Goal: Task Accomplishment & Management: Use online tool/utility

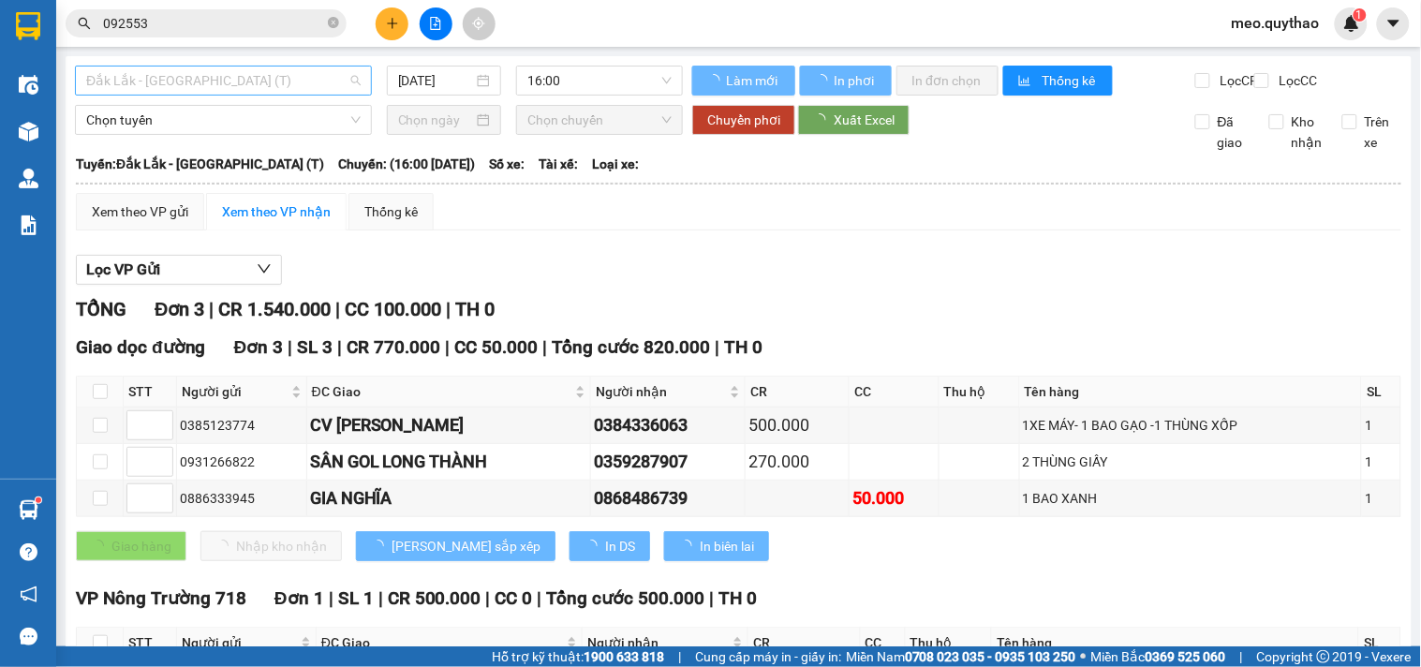
click at [266, 85] on span "Đắk Lắk - [GEOGRAPHIC_DATA] (T)" at bounding box center [223, 81] width 275 height 28
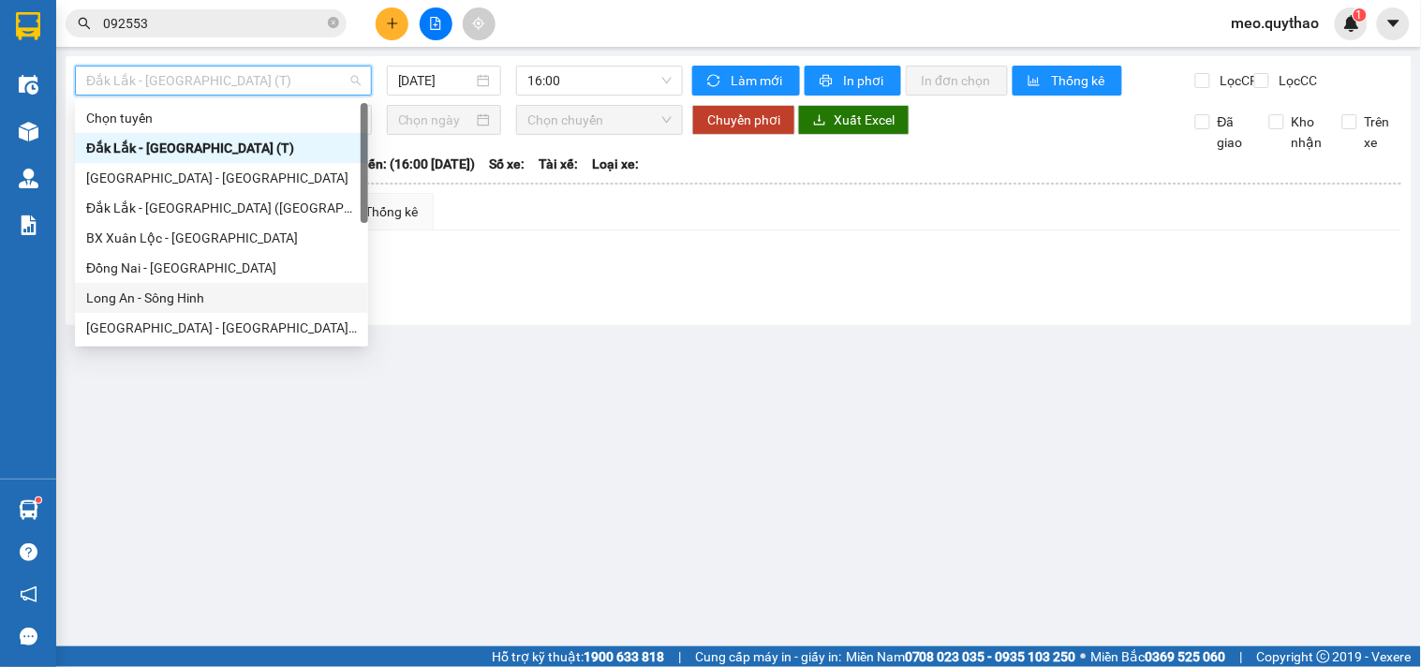
scroll to position [269, 0]
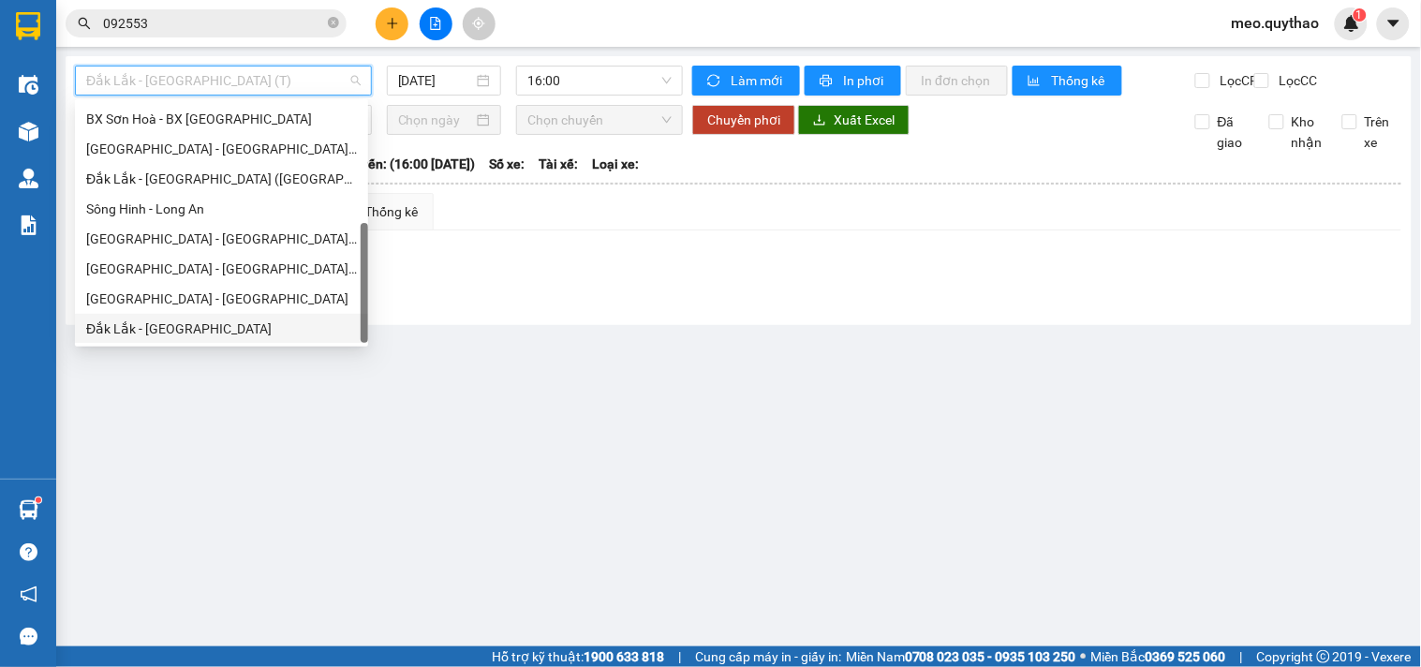
click at [175, 325] on div "Đắk Lắk - [GEOGRAPHIC_DATA]" at bounding box center [221, 329] width 271 height 21
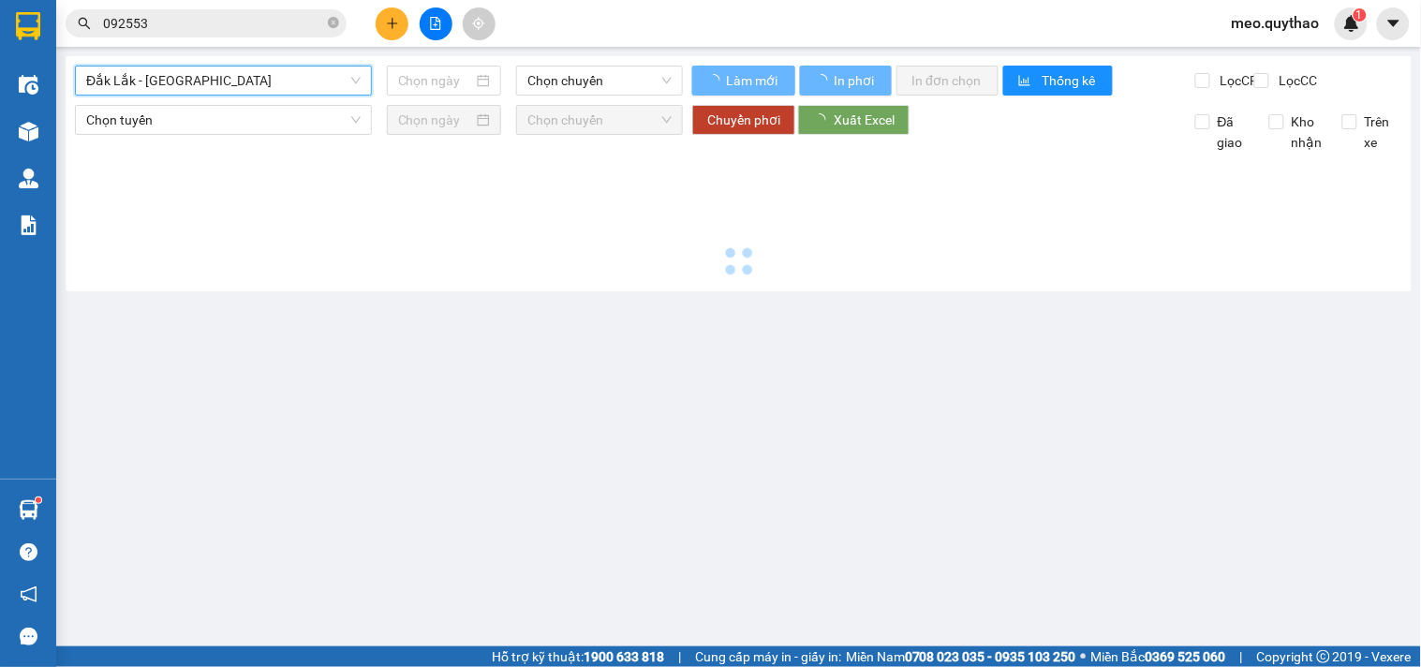
type input "[DATE]"
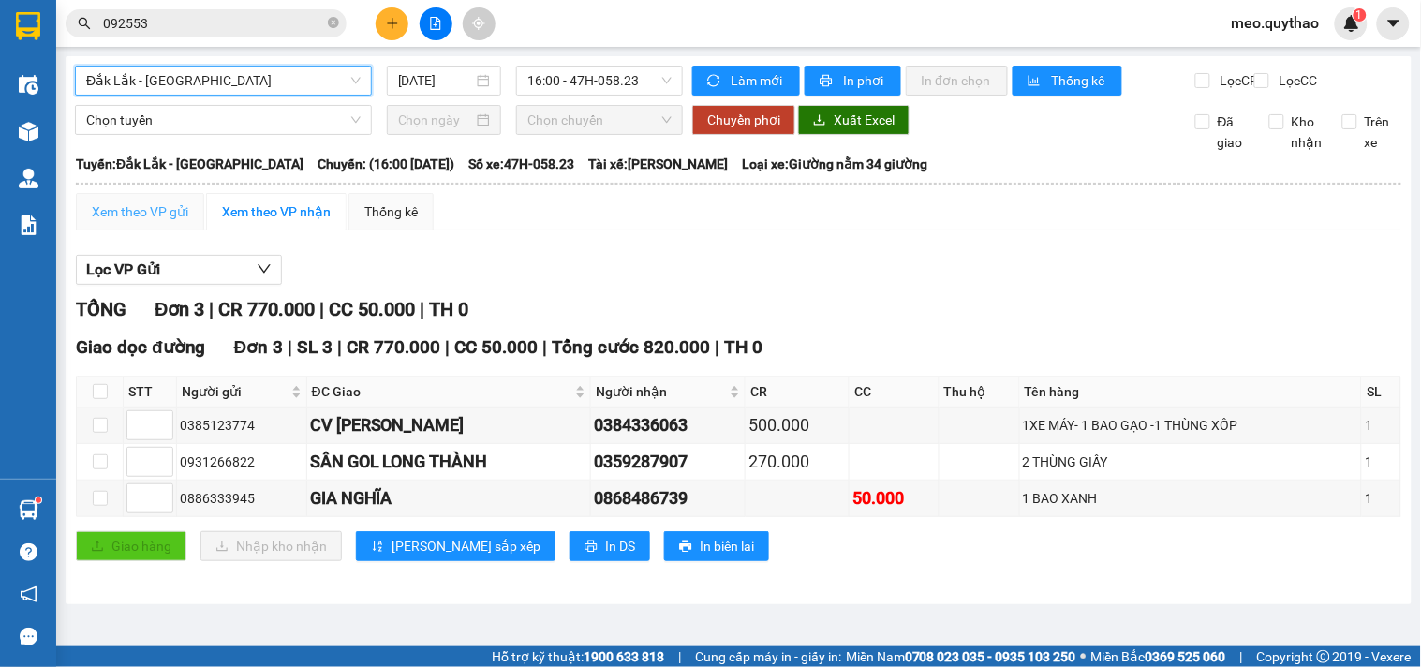
click at [181, 212] on div "Xem theo VP gửi" at bounding box center [140, 211] width 128 height 37
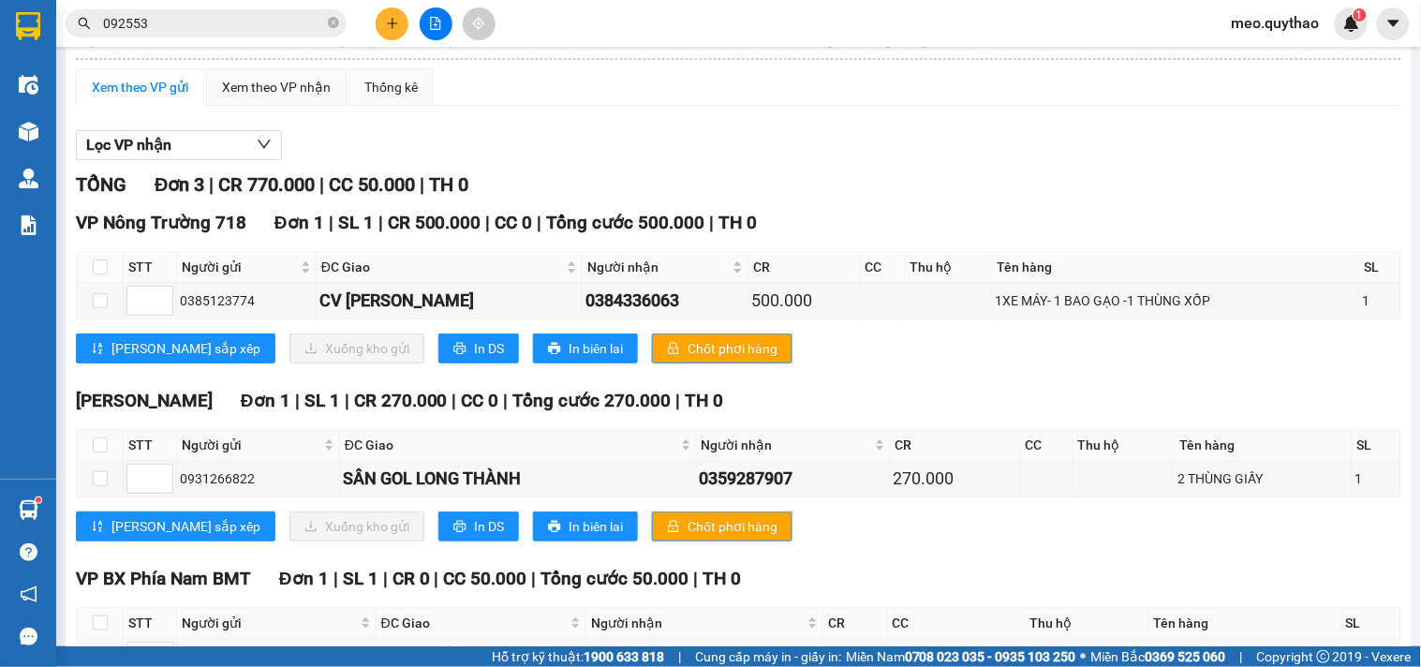
scroll to position [267, 0]
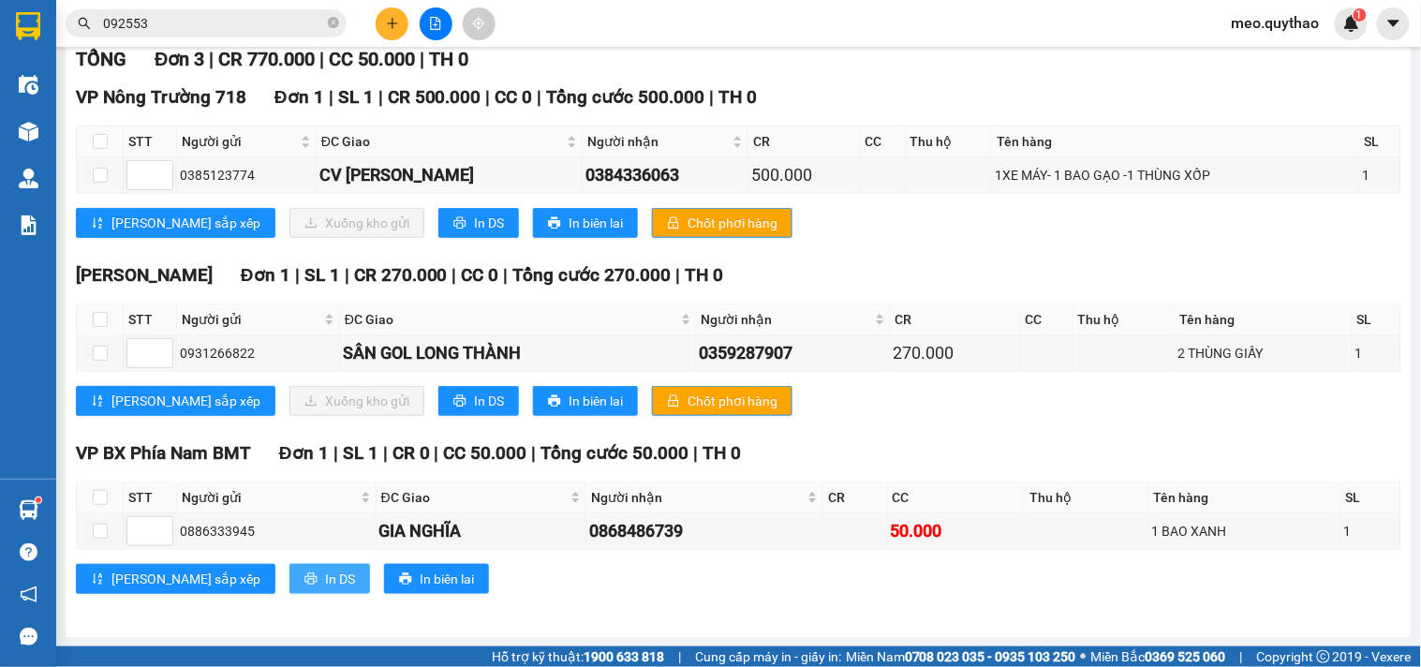
click at [325, 570] on span "In DS" at bounding box center [340, 579] width 30 height 21
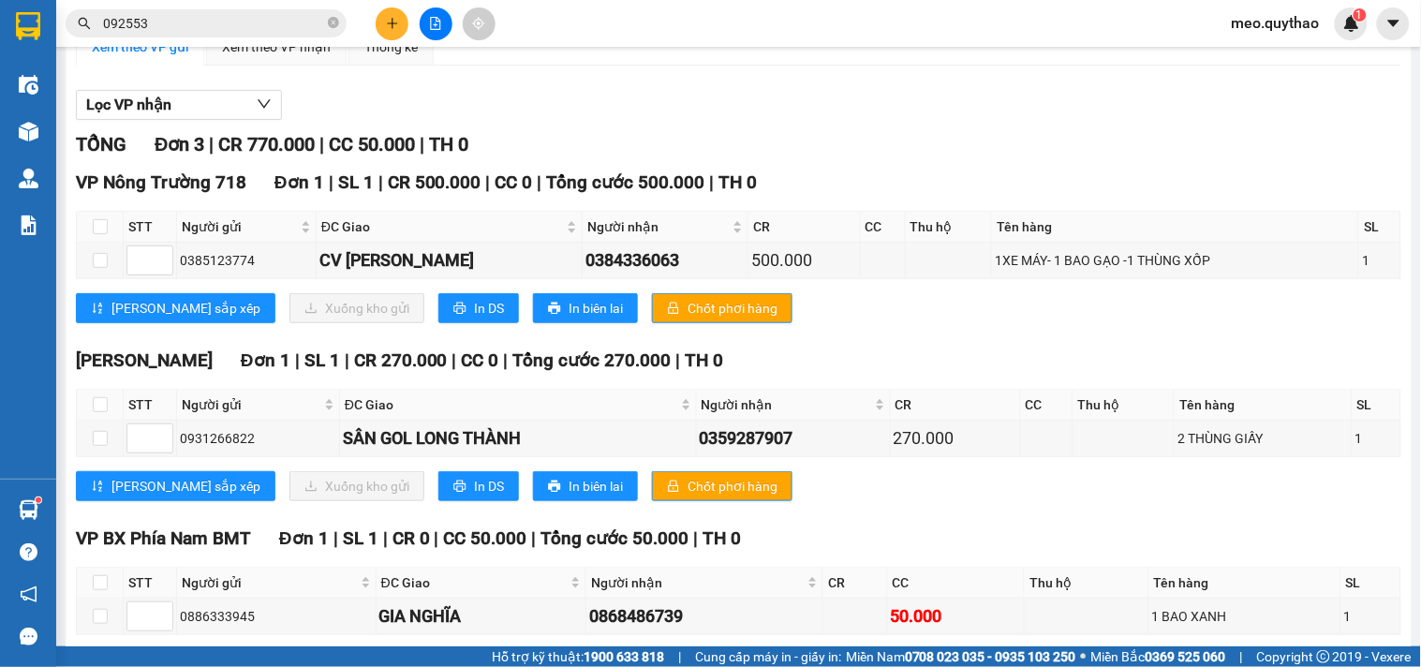
scroll to position [0, 0]
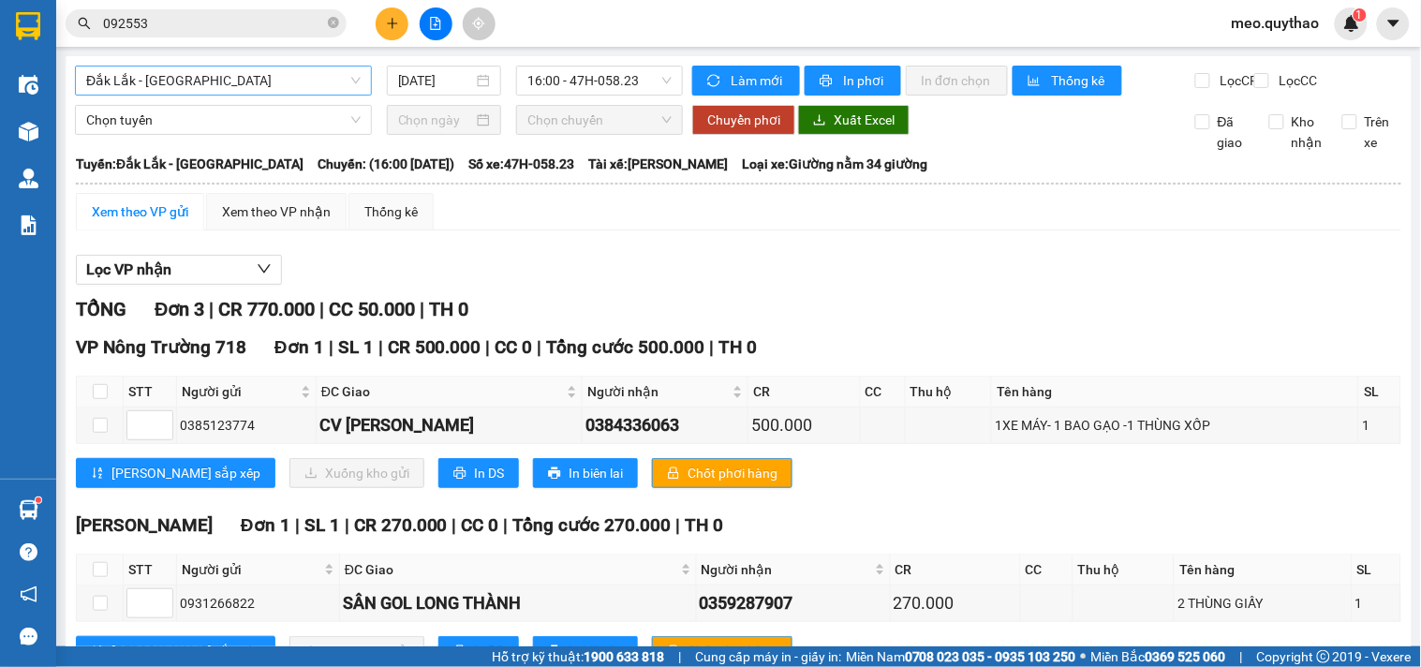
click at [214, 82] on span "Đắk Lắk - [GEOGRAPHIC_DATA]" at bounding box center [223, 81] width 275 height 28
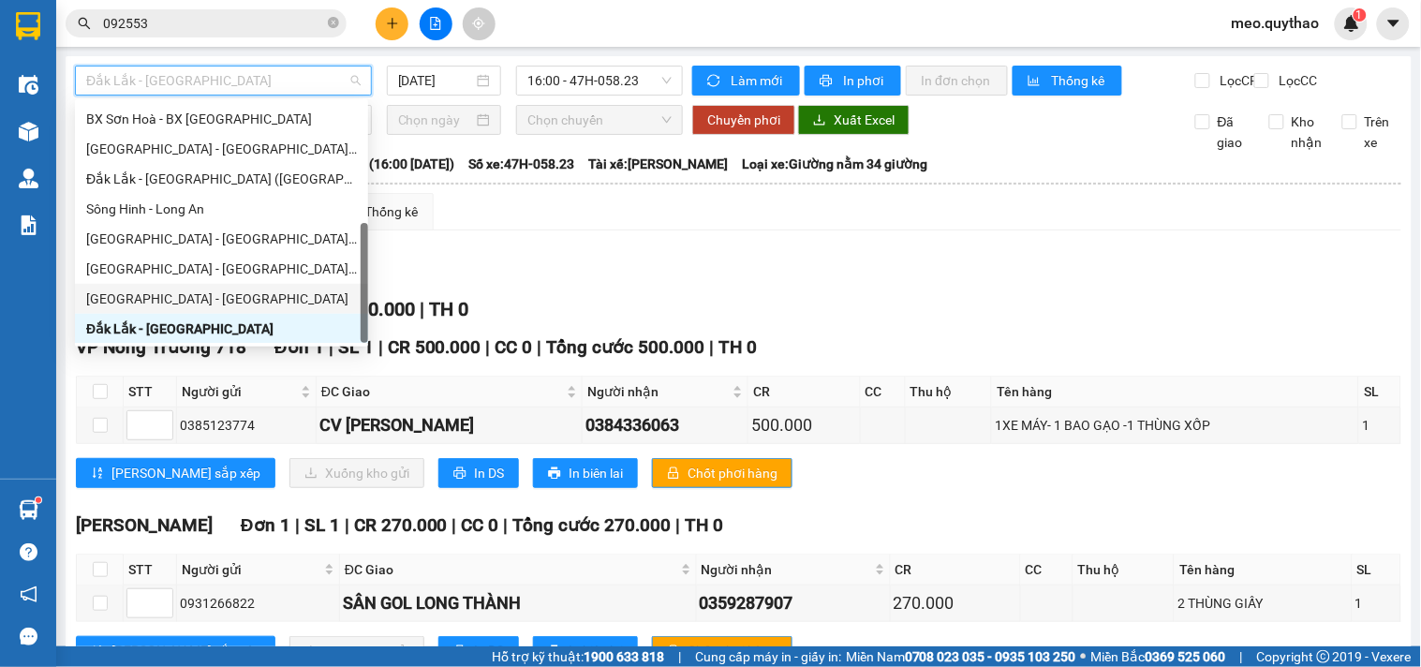
click at [188, 294] on div "[GEOGRAPHIC_DATA] - [GEOGRAPHIC_DATA]" at bounding box center [221, 299] width 271 height 21
type input "[DATE]"
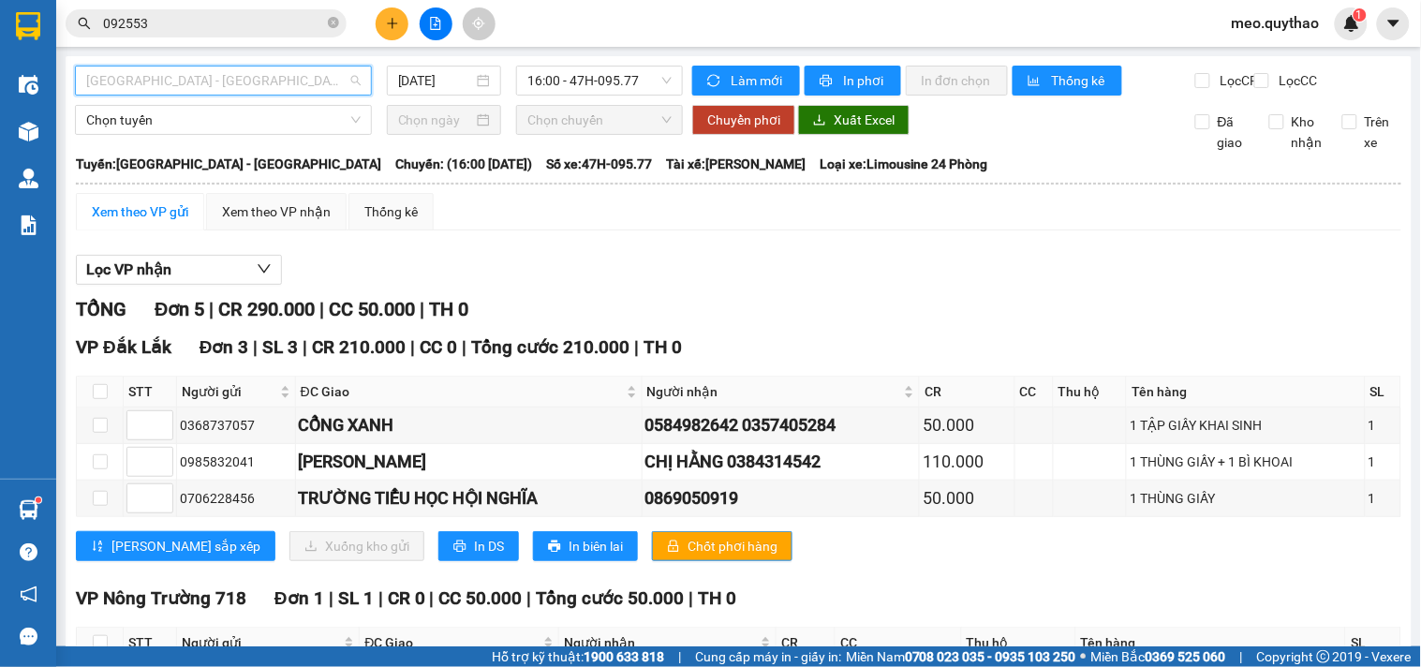
click at [246, 70] on span "[GEOGRAPHIC_DATA] - [GEOGRAPHIC_DATA]" at bounding box center [223, 81] width 275 height 28
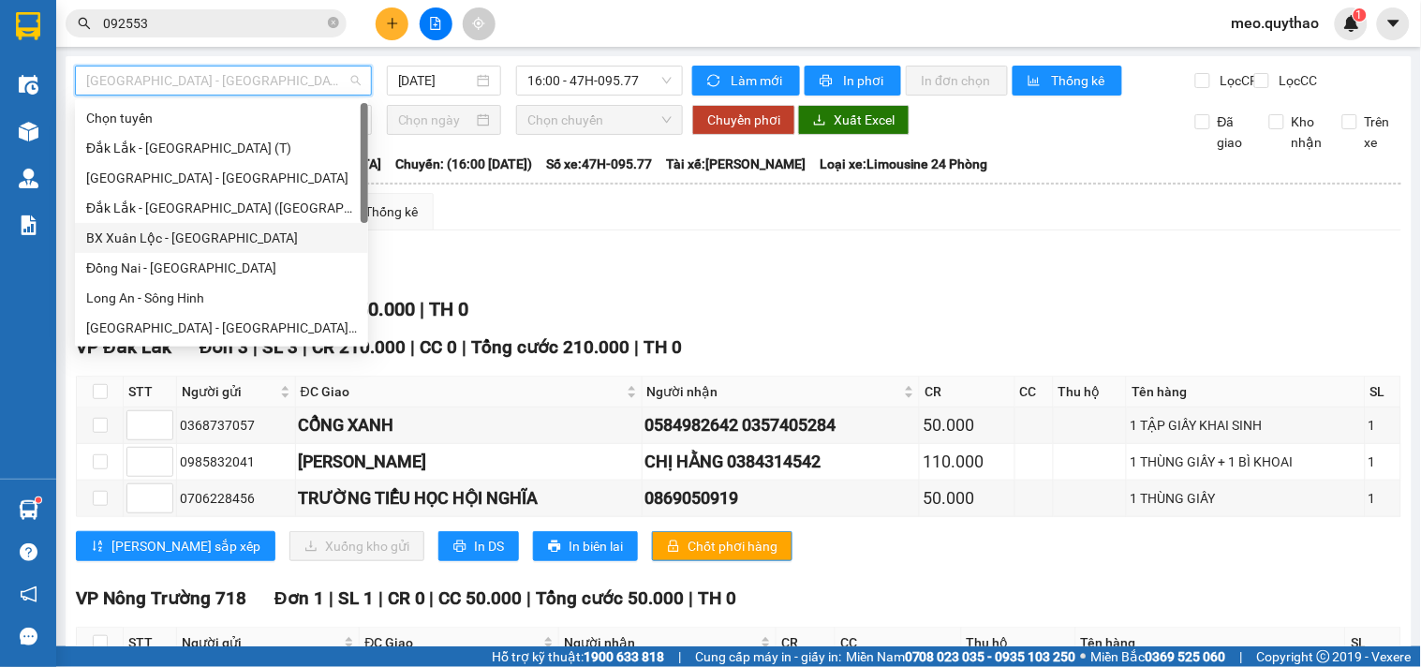
scroll to position [104, 0]
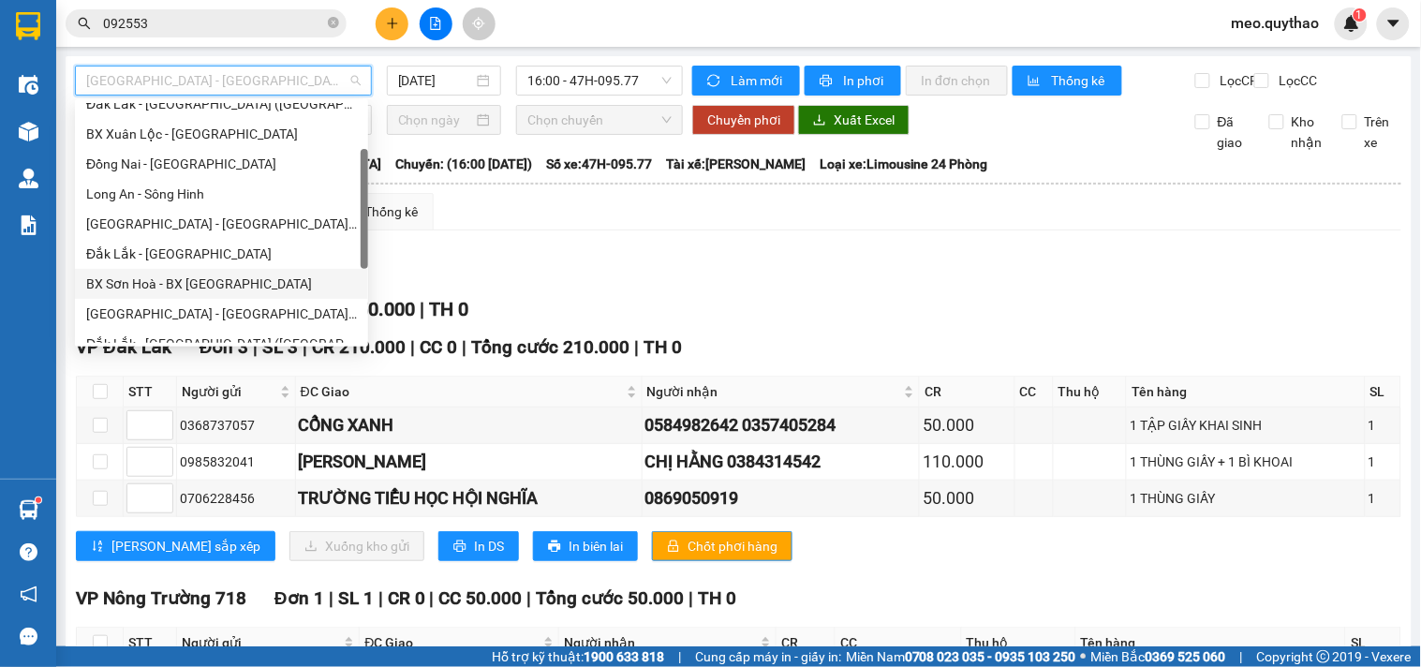
click at [242, 282] on div "BX Sơn Hoà - BX [GEOGRAPHIC_DATA]" at bounding box center [221, 284] width 271 height 21
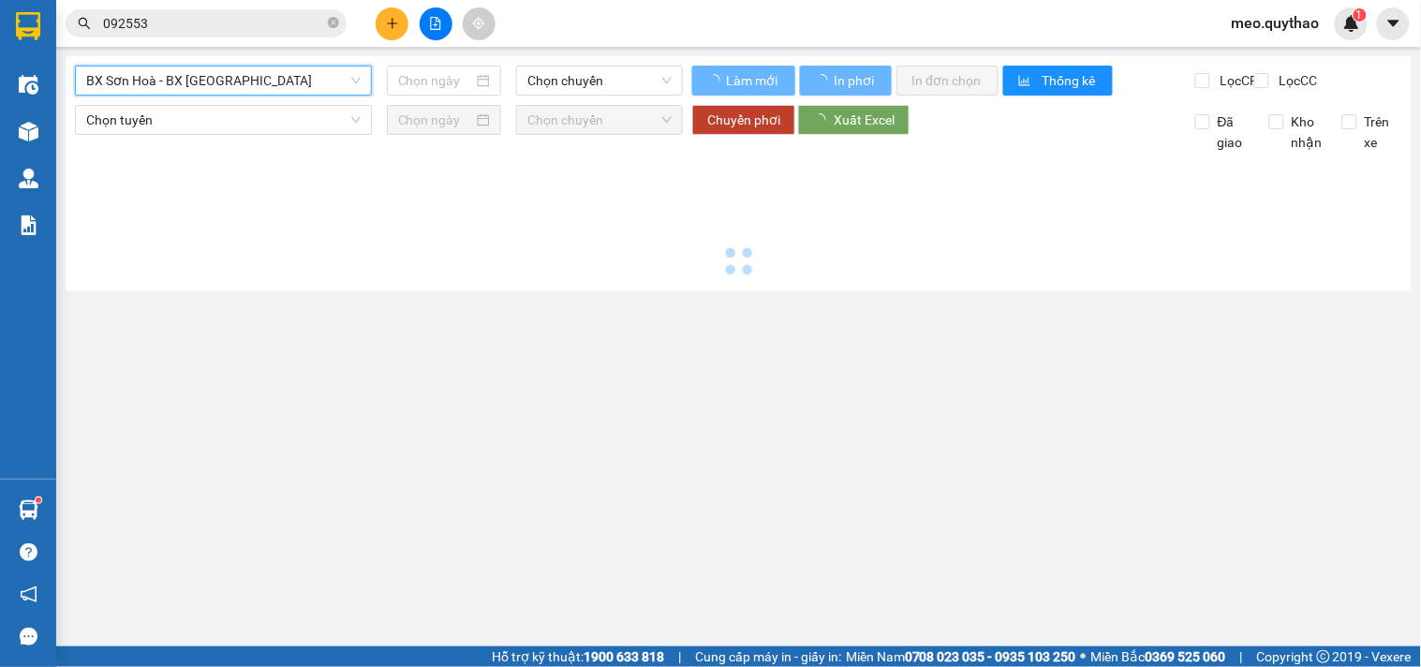
type input "[DATE]"
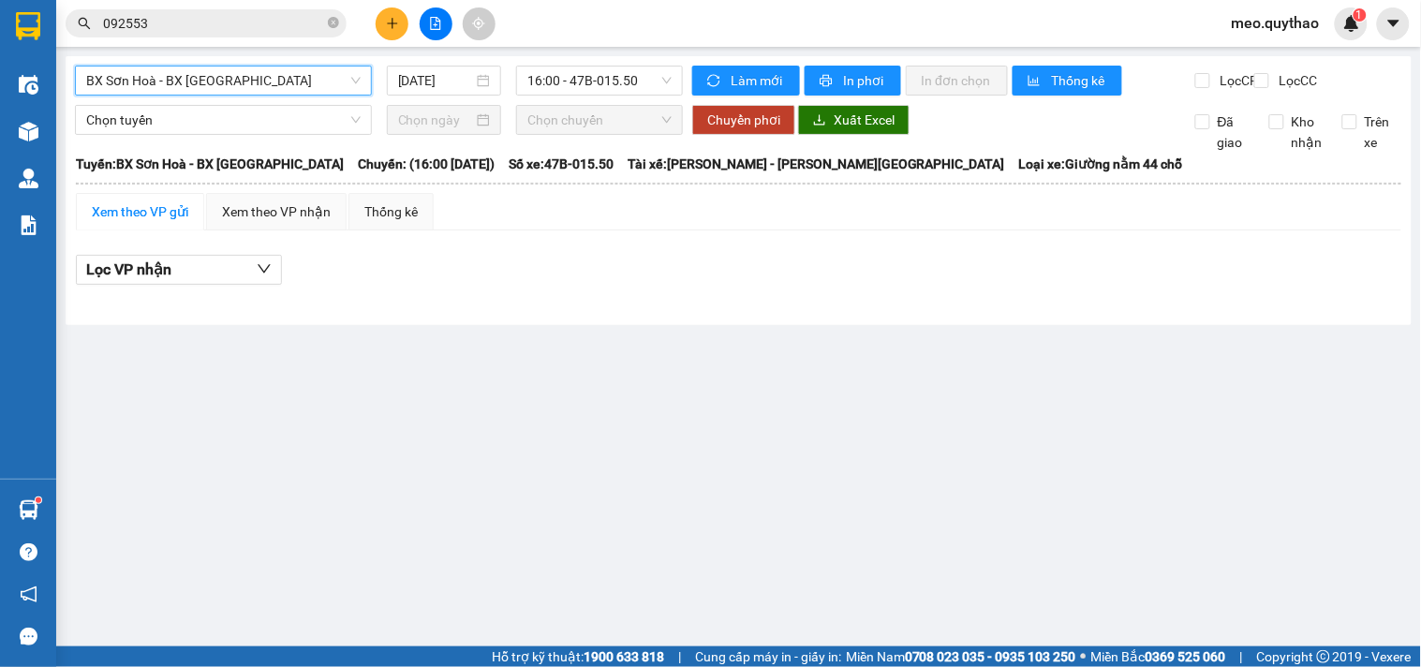
click at [282, 84] on span "BX Sơn Hoà - BX [GEOGRAPHIC_DATA]" at bounding box center [223, 81] width 275 height 28
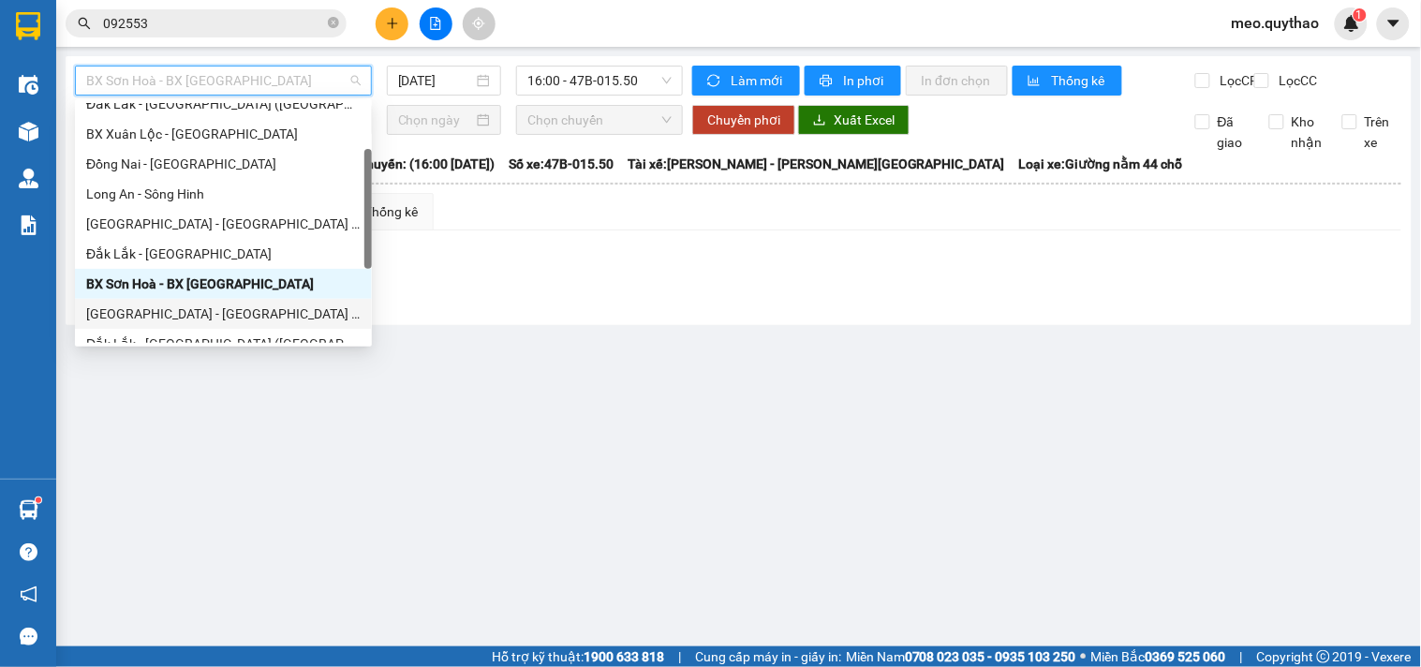
scroll to position [269, 0]
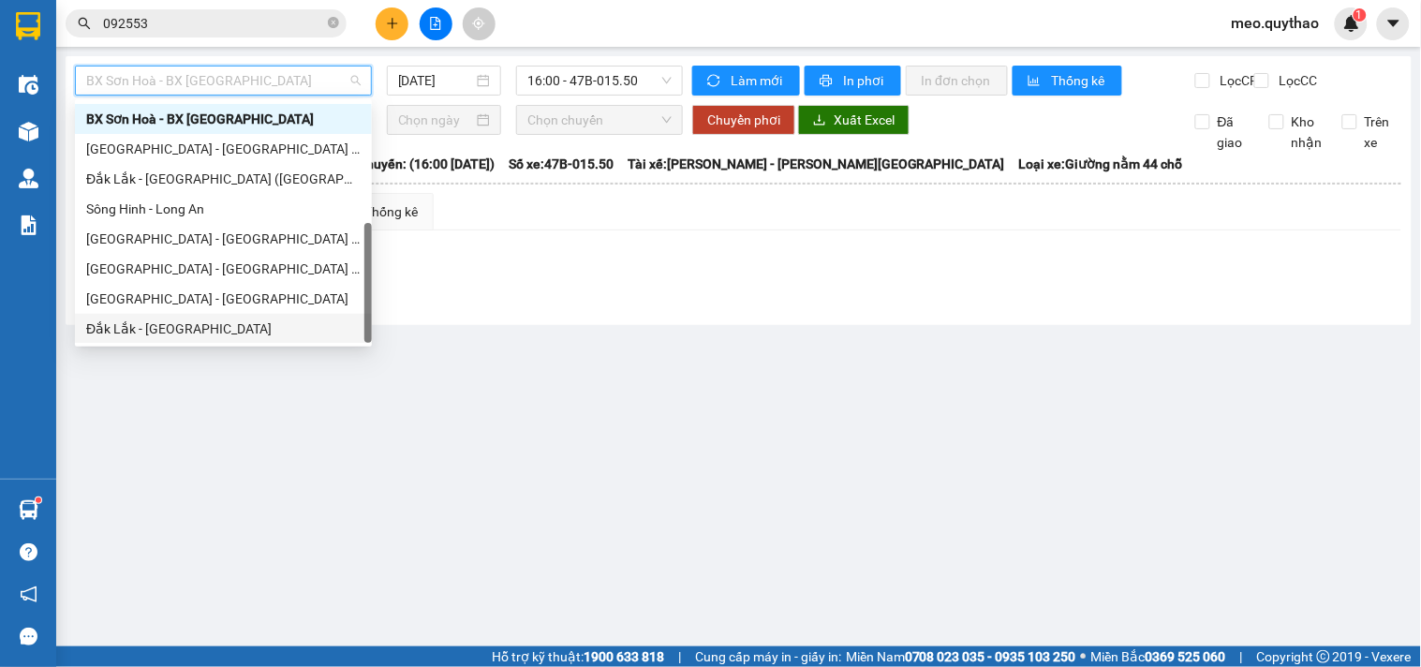
click at [204, 320] on div "Đắk Lắk - [GEOGRAPHIC_DATA]" at bounding box center [223, 329] width 275 height 21
type input "[DATE]"
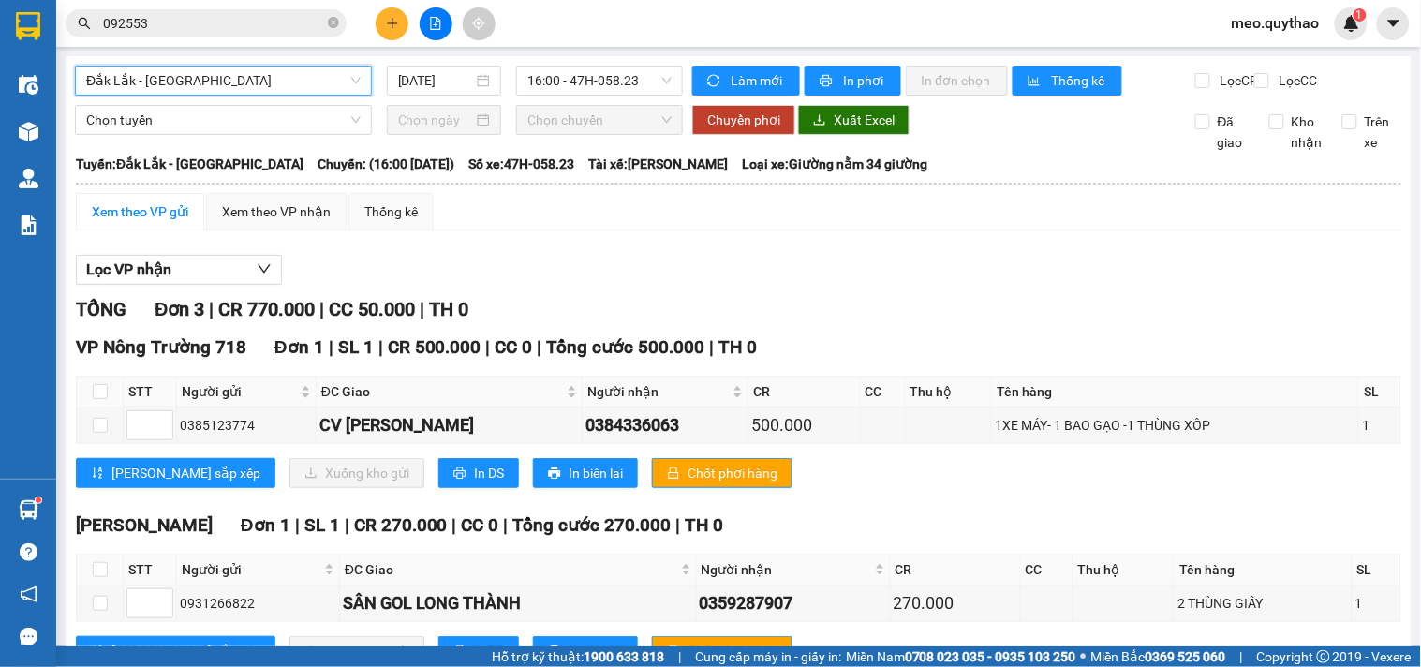
click at [240, 69] on span "Đắk Lắk - [GEOGRAPHIC_DATA]" at bounding box center [223, 81] width 275 height 28
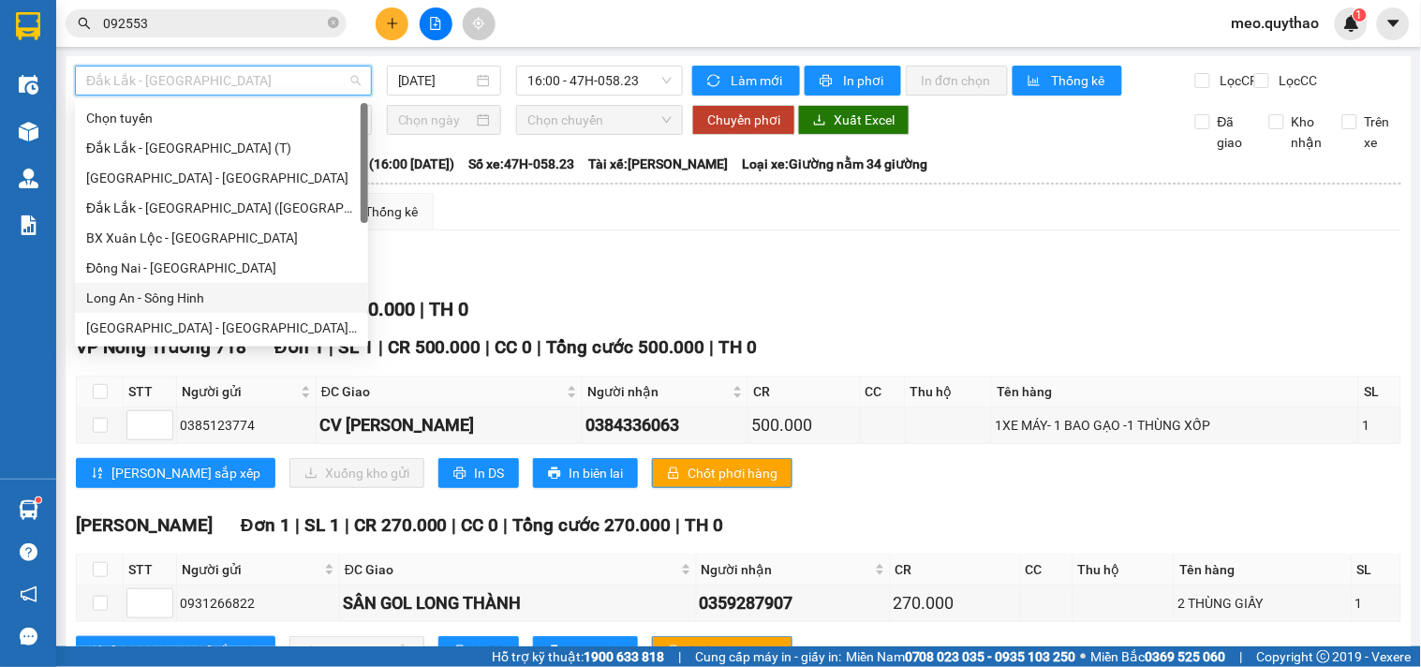
scroll to position [269, 0]
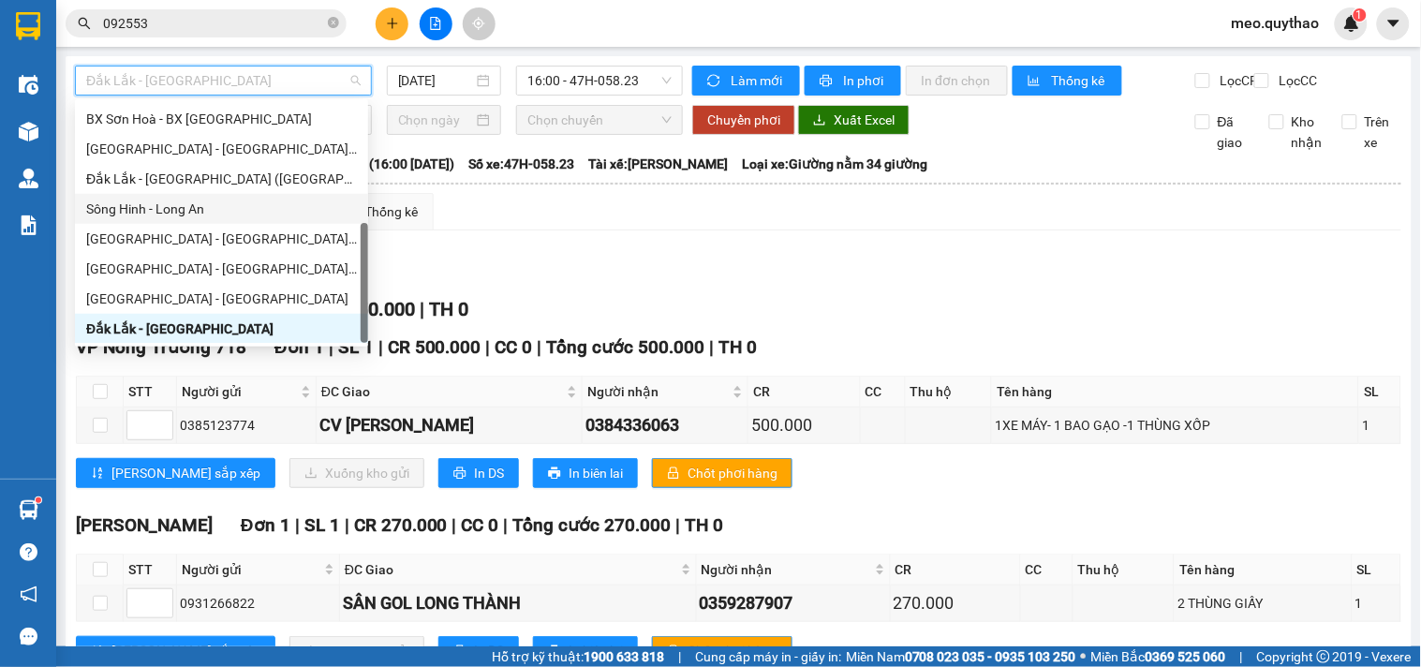
click at [221, 217] on div "Sông Hinh - Long An" at bounding box center [221, 209] width 271 height 21
type input "[DATE]"
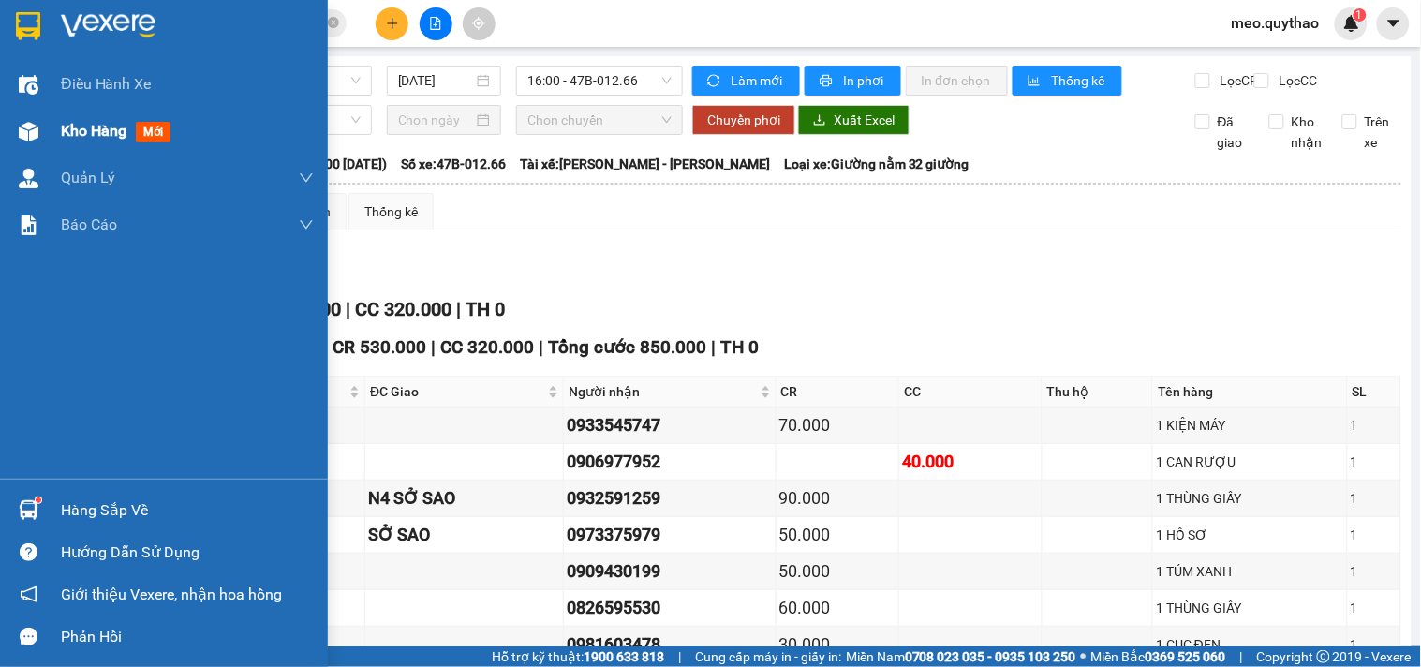
click at [36, 141] on img at bounding box center [29, 132] width 20 height 20
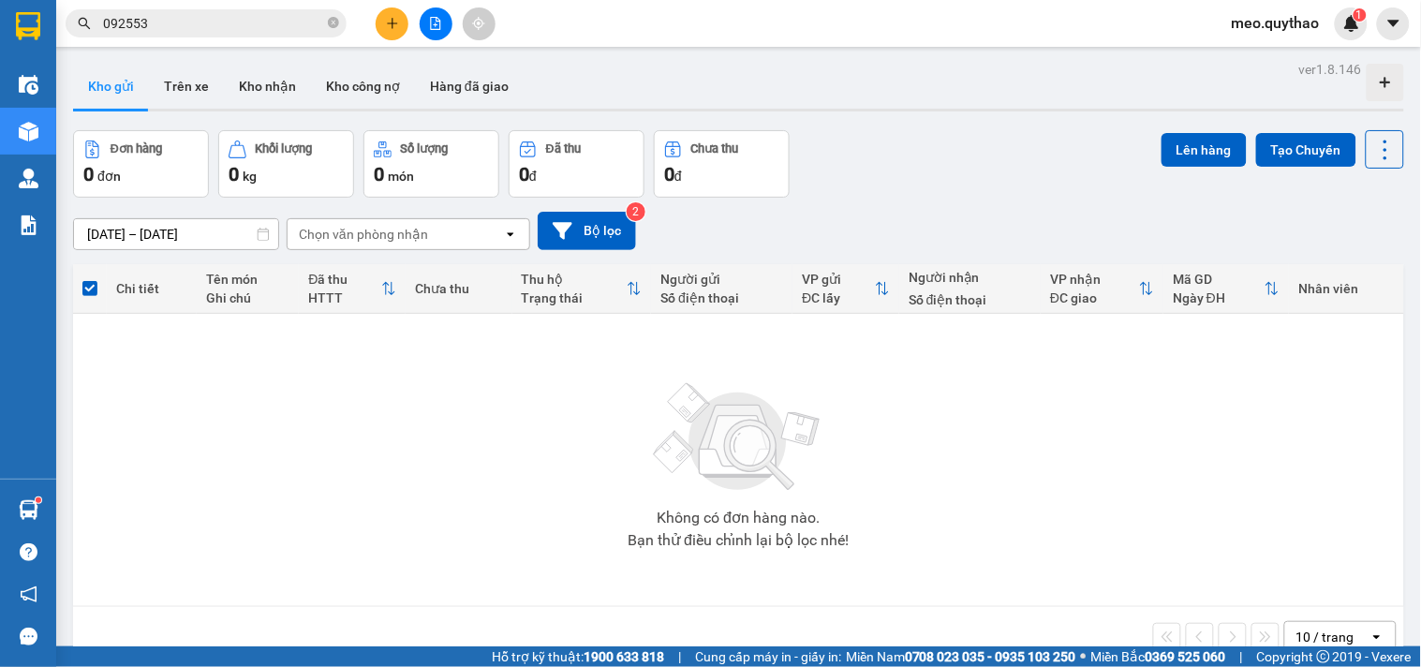
click at [1295, 26] on span "meo.quythao" at bounding box center [1276, 22] width 118 height 23
click at [1299, 49] on span "Đăng xuất" at bounding box center [1285, 58] width 79 height 21
